Goal: Task Accomplishment & Management: Use online tool/utility

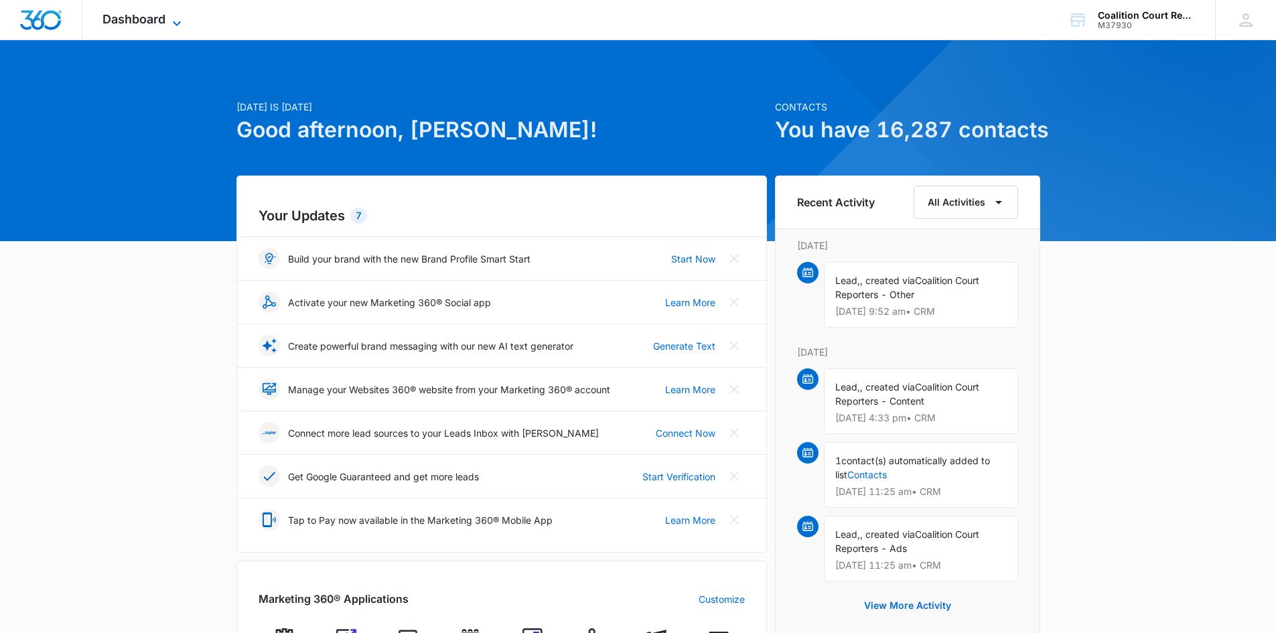
click at [155, 20] on span "Dashboard" at bounding box center [133, 19] width 63 height 14
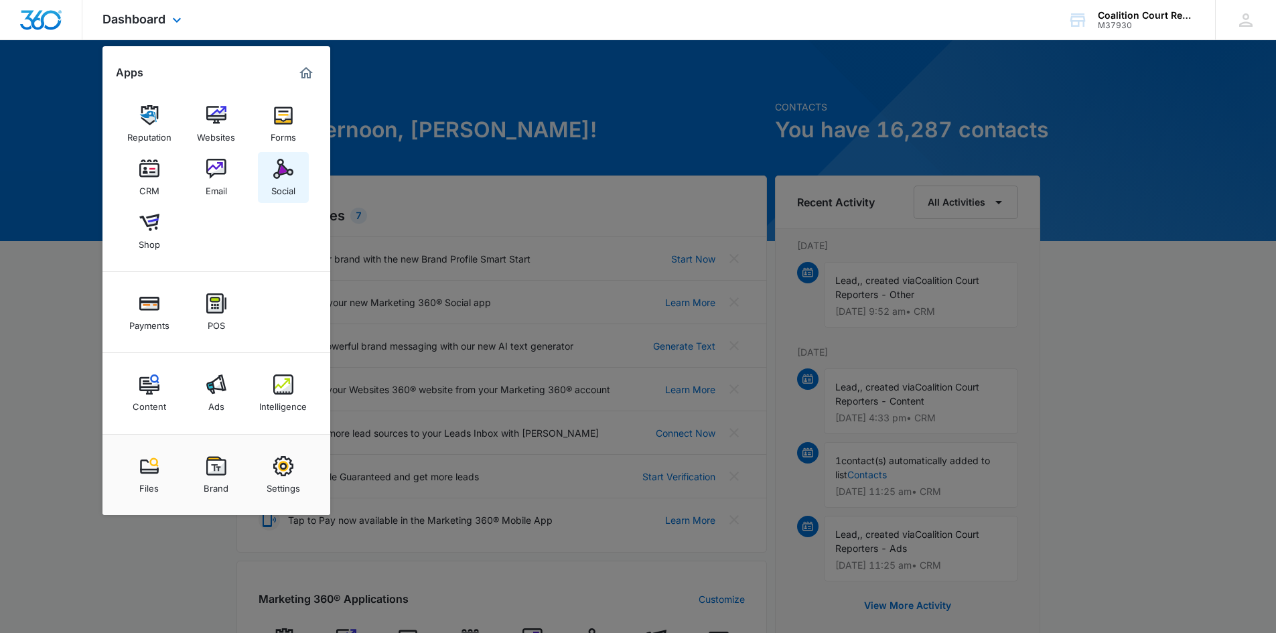
click at [282, 169] on img at bounding box center [283, 169] width 20 height 20
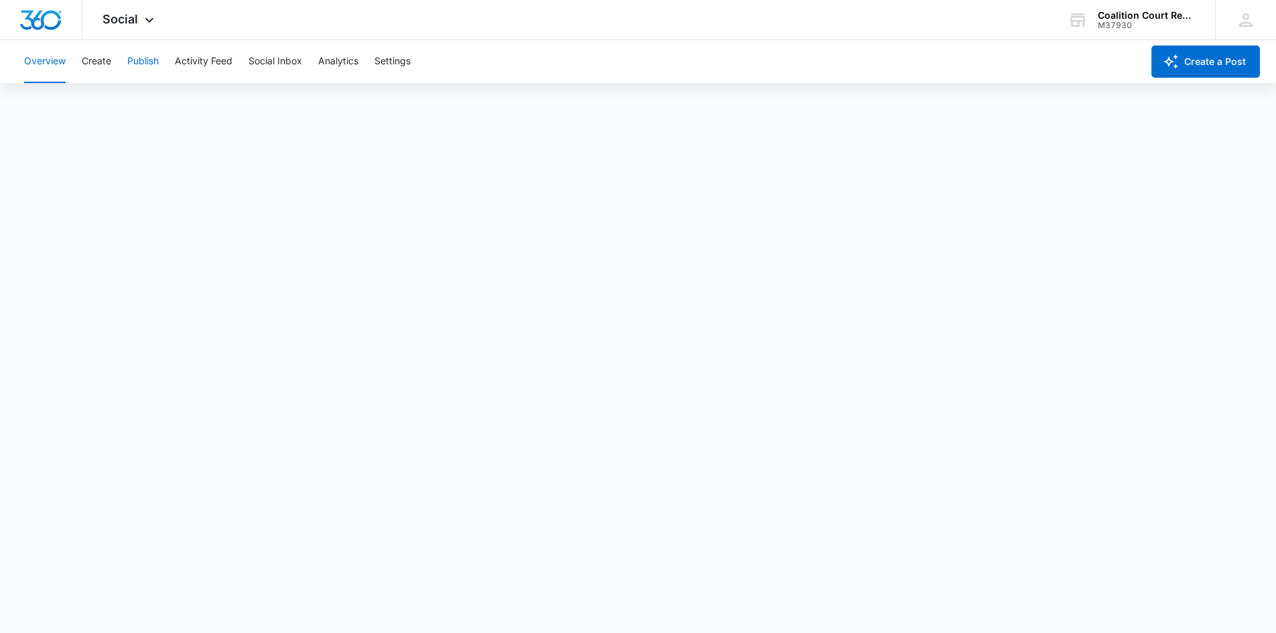
click at [154, 62] on button "Publish" at bounding box center [142, 61] width 31 height 43
click at [46, 60] on button "Overview" at bounding box center [45, 61] width 42 height 43
click at [106, 60] on button "Create" at bounding box center [96, 61] width 29 height 43
click at [30, 54] on button "Overview" at bounding box center [45, 61] width 42 height 43
click at [141, 63] on button "Publish" at bounding box center [142, 61] width 31 height 43
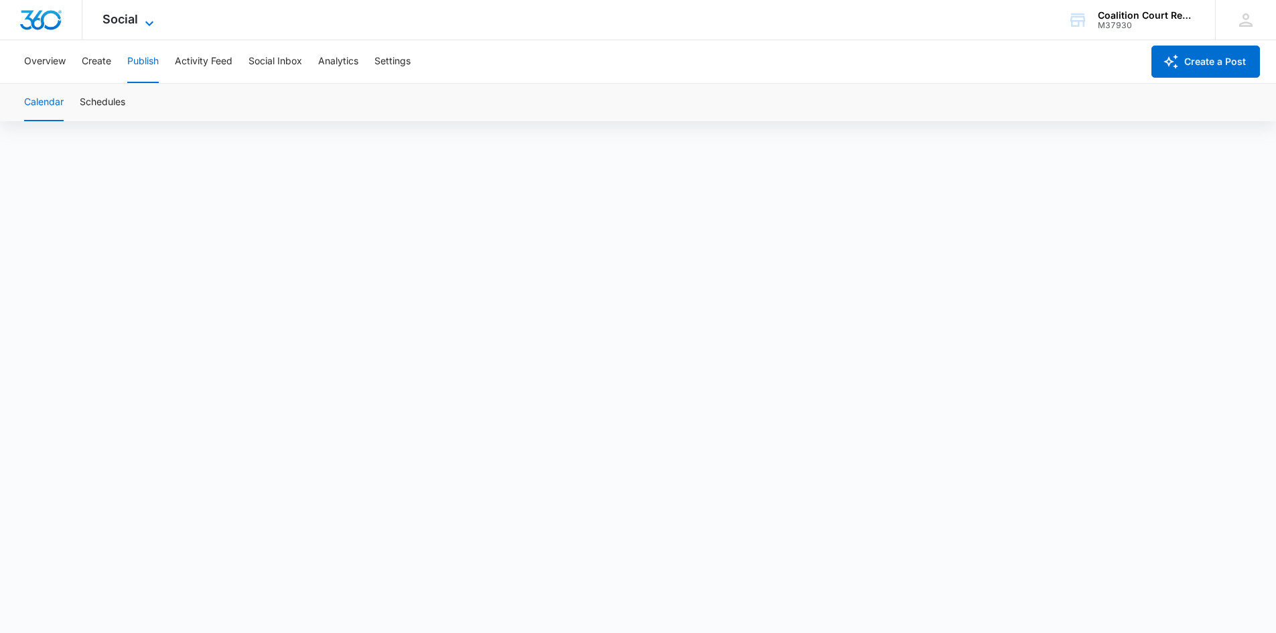
click at [136, 19] on span "Social" at bounding box center [119, 19] width 35 height 14
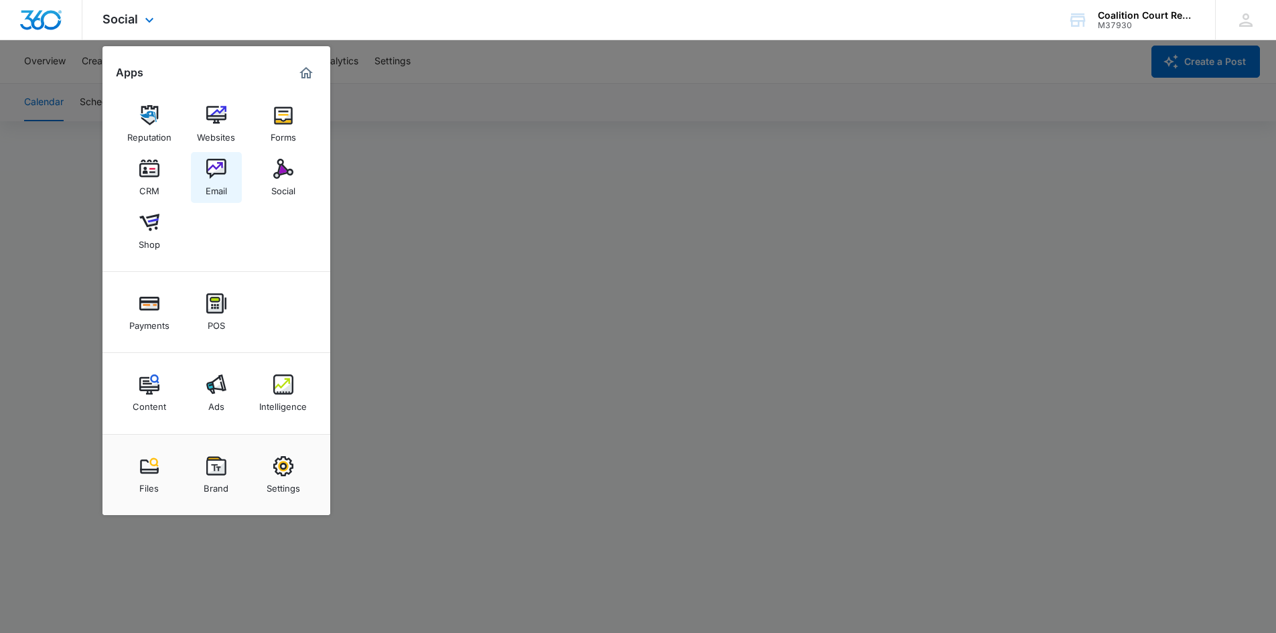
click at [206, 167] on img at bounding box center [216, 169] width 20 height 20
